Goal: Browse casually

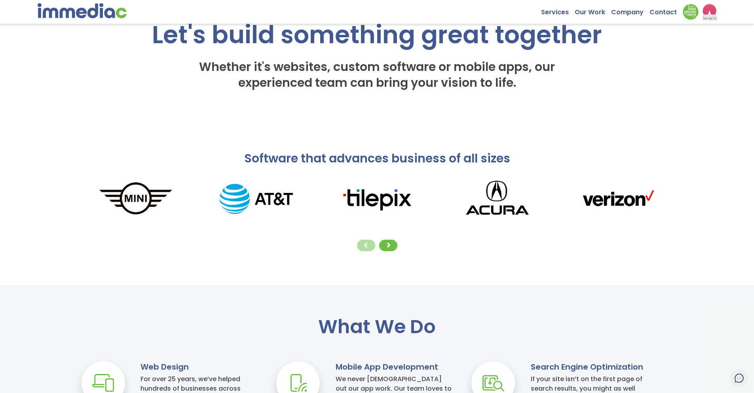
scroll to position [86, 0]
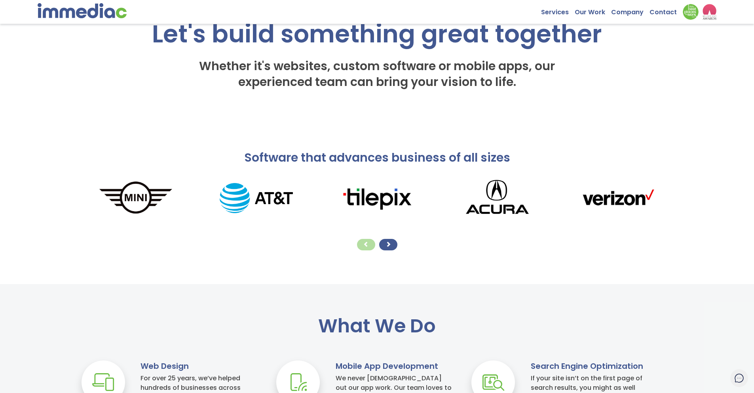
click at [390, 246] on span at bounding box center [389, 244] width 6 height 6
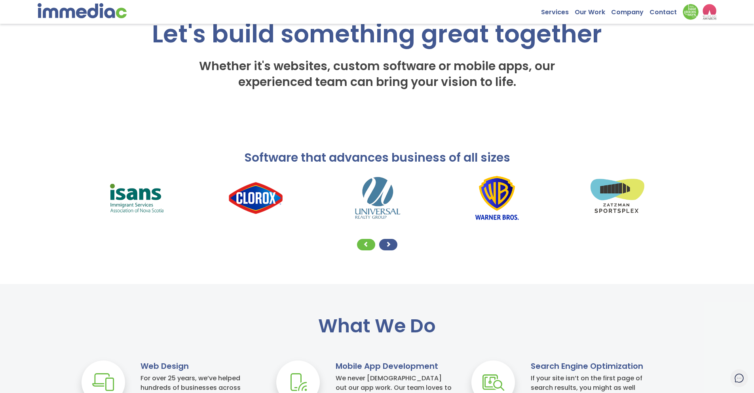
click at [389, 245] on span at bounding box center [389, 244] width 6 height 6
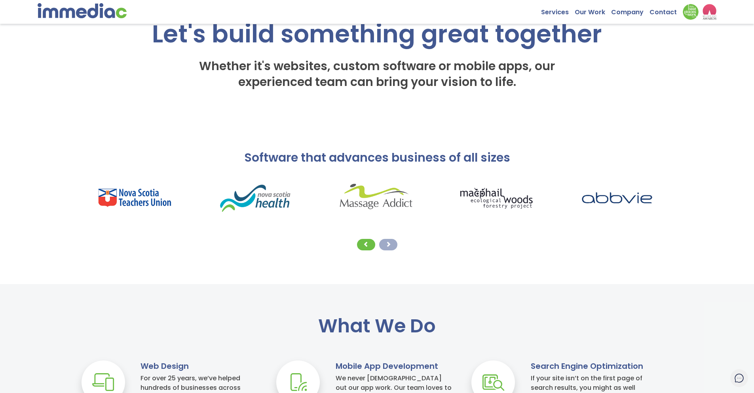
click at [389, 245] on span at bounding box center [389, 244] width 6 height 6
click at [368, 244] on span at bounding box center [366, 244] width 6 height 6
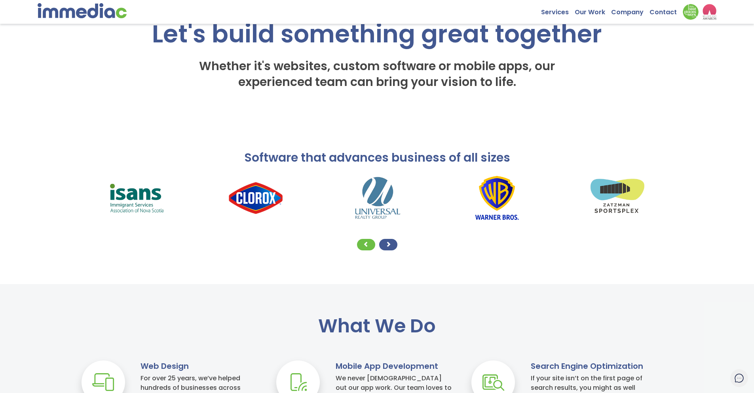
click at [386, 246] on span at bounding box center [389, 244] width 6 height 6
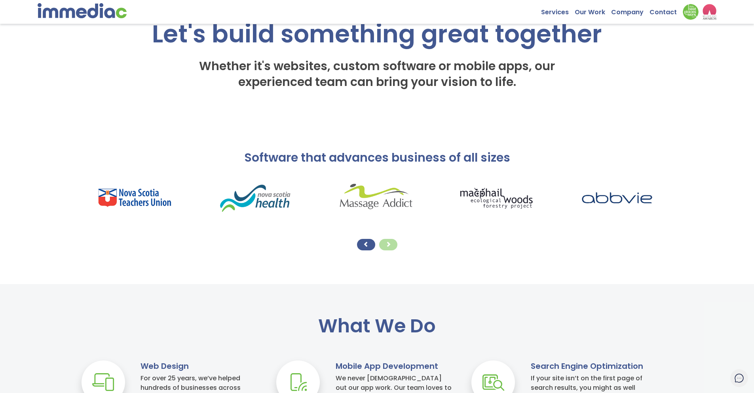
click at [365, 244] on span at bounding box center [366, 244] width 6 height 6
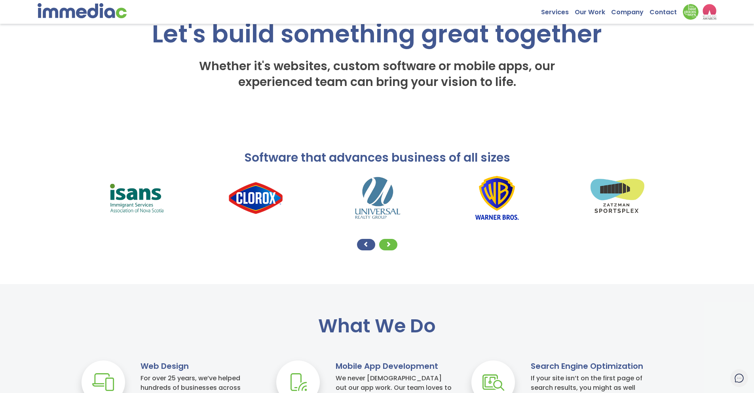
click at [365, 244] on span at bounding box center [366, 244] width 6 height 6
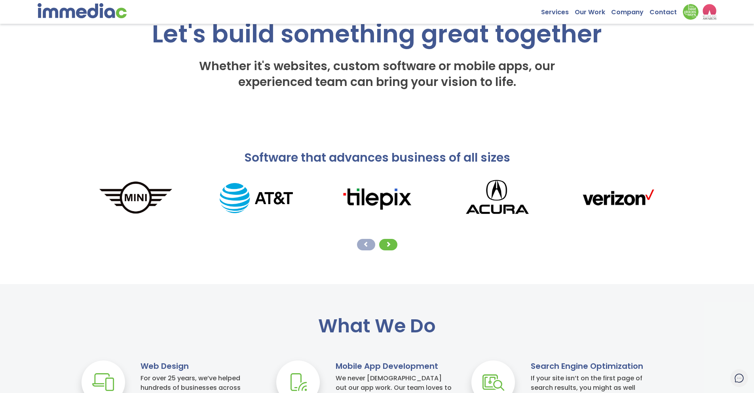
click at [366, 245] on span at bounding box center [366, 244] width 6 height 6
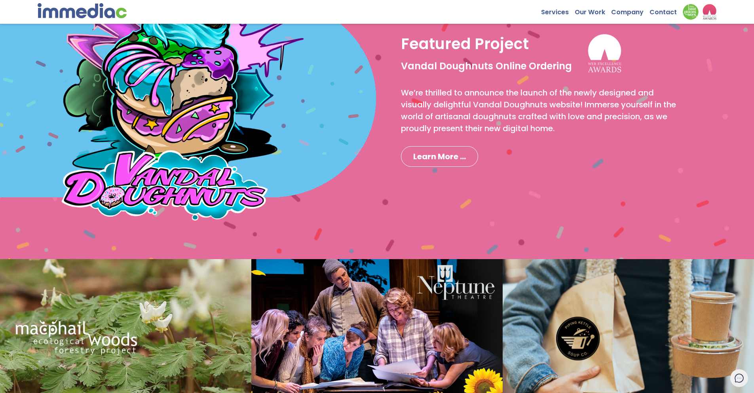
scroll to position [640, 0]
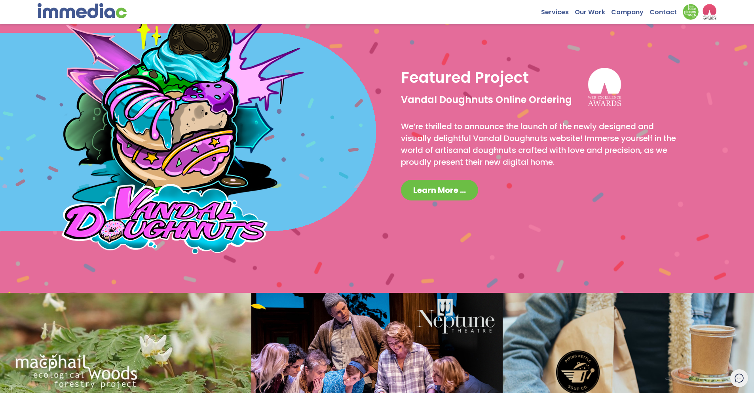
click at [466, 193] on link "Learn More ..." at bounding box center [439, 190] width 77 height 21
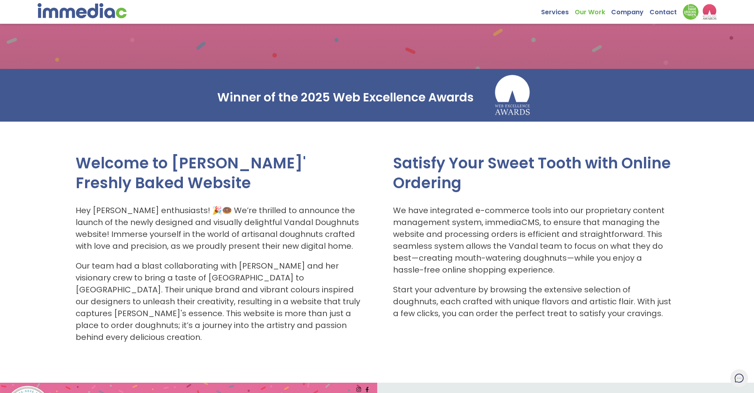
scroll to position [142, 0]
